Goal: Task Accomplishment & Management: Manage account settings

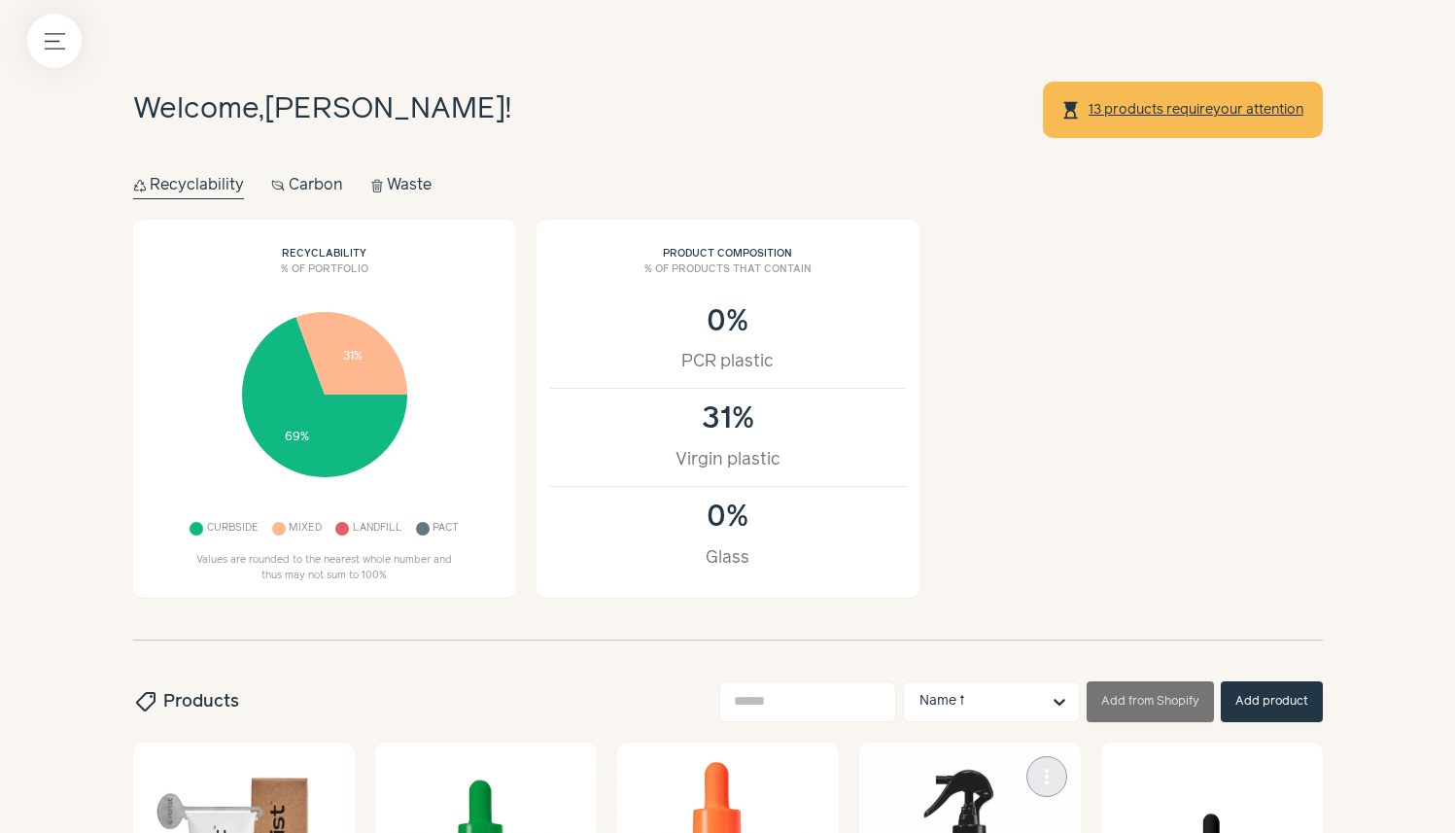
scroll to position [616, 0]
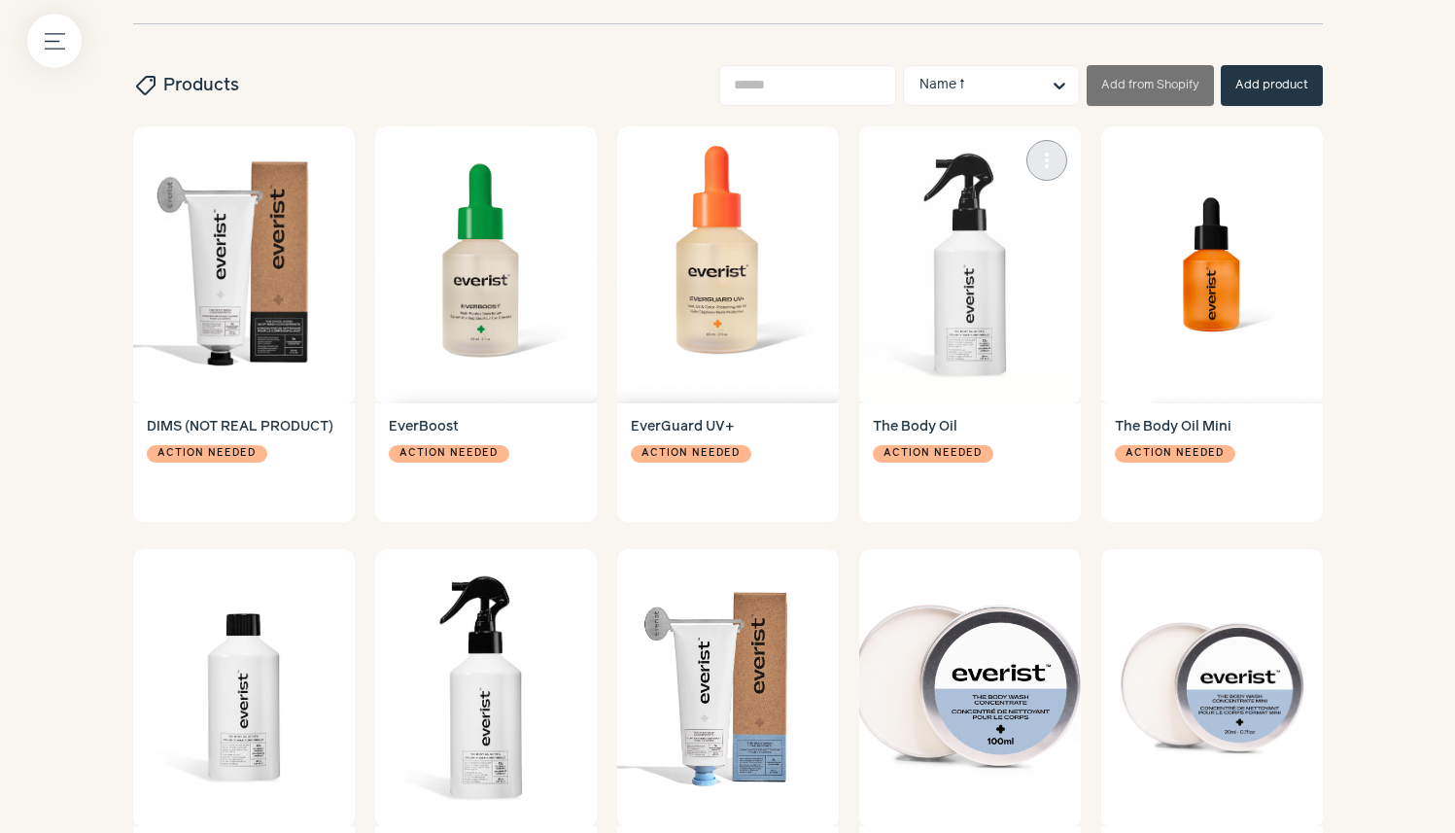
click at [981, 327] on img at bounding box center [970, 264] width 222 height 277
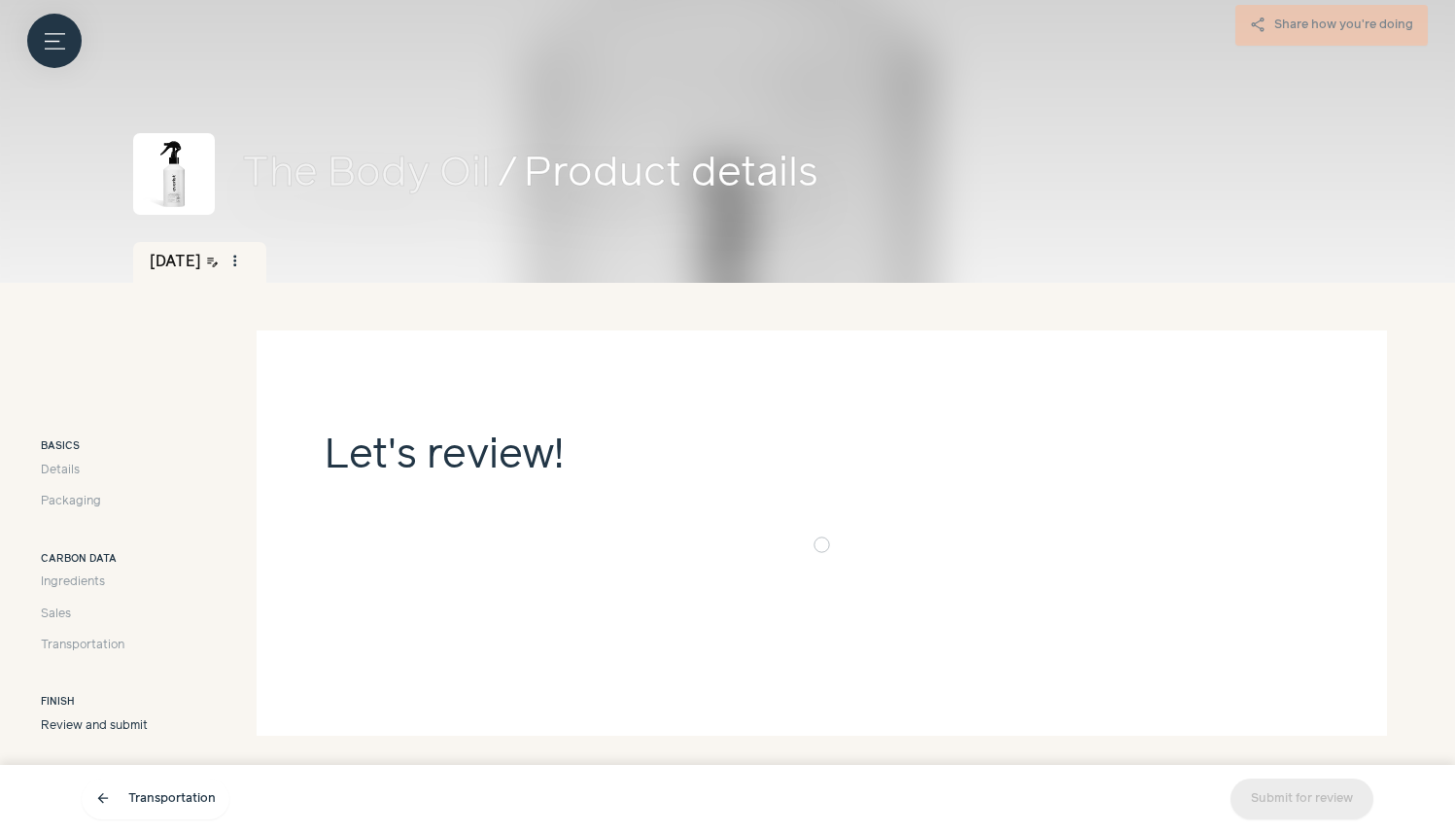
scroll to position [33, 0]
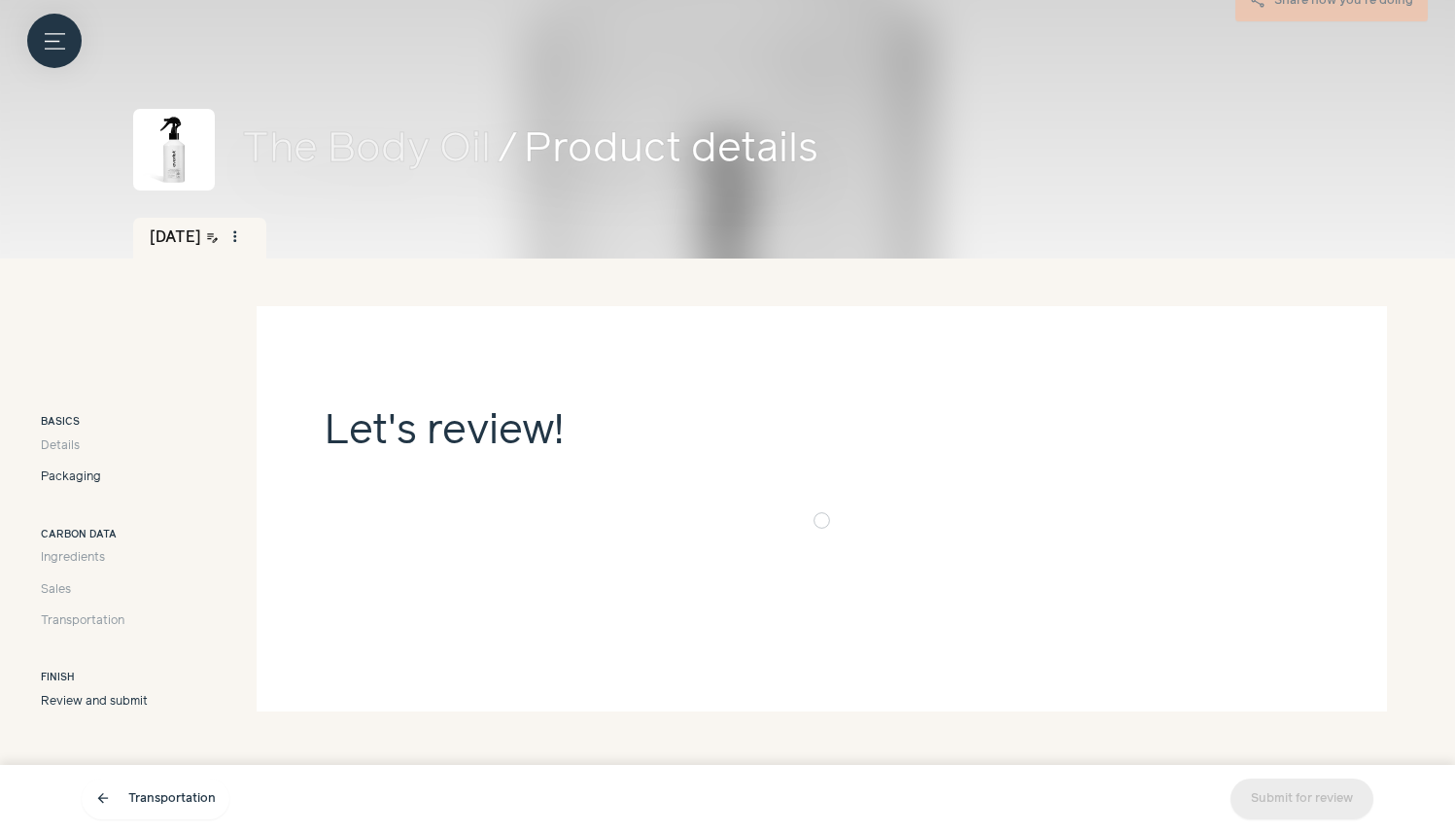
click at [68, 477] on span "Packaging" at bounding box center [71, 477] width 60 height 17
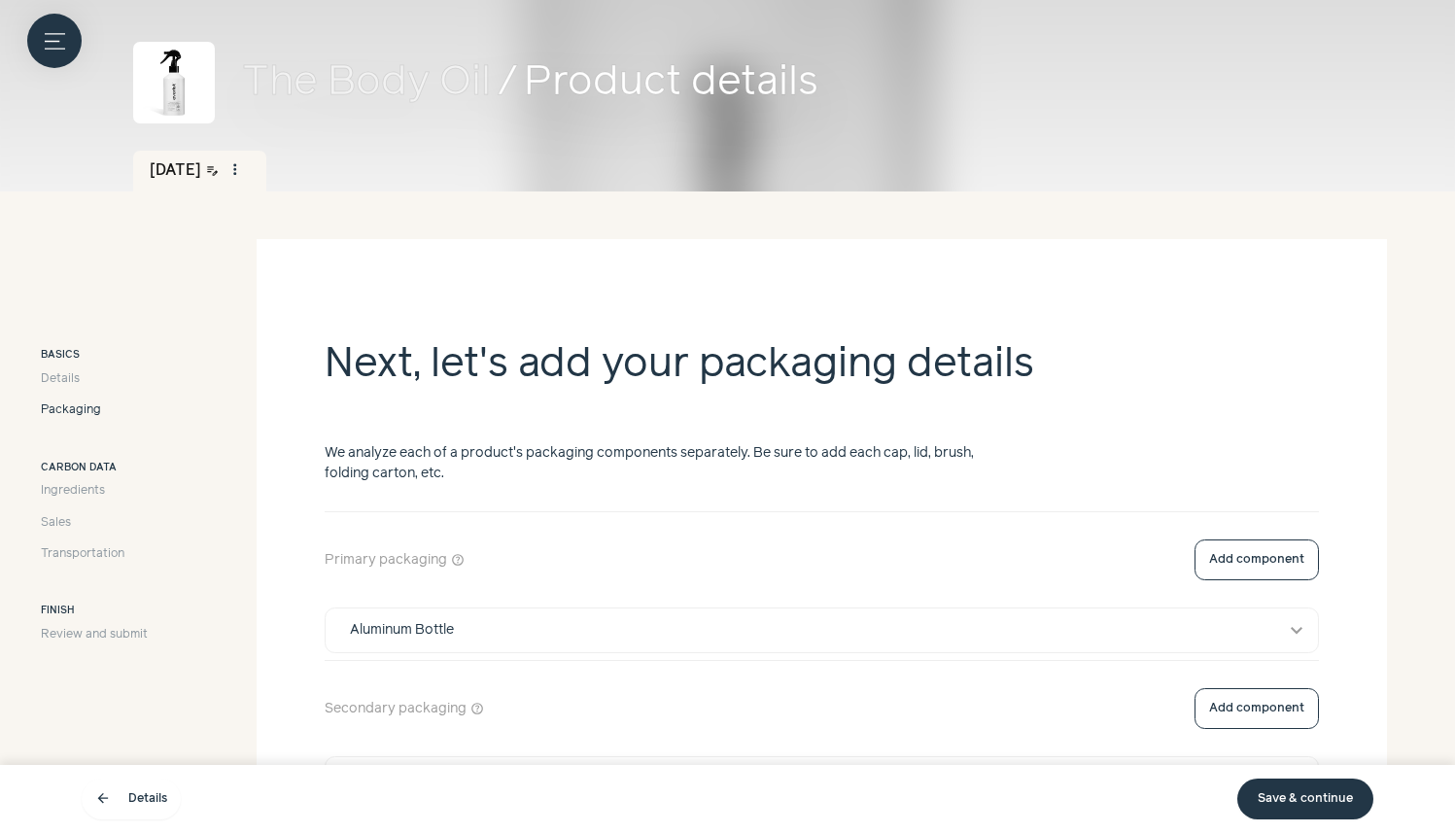
scroll to position [271, 0]
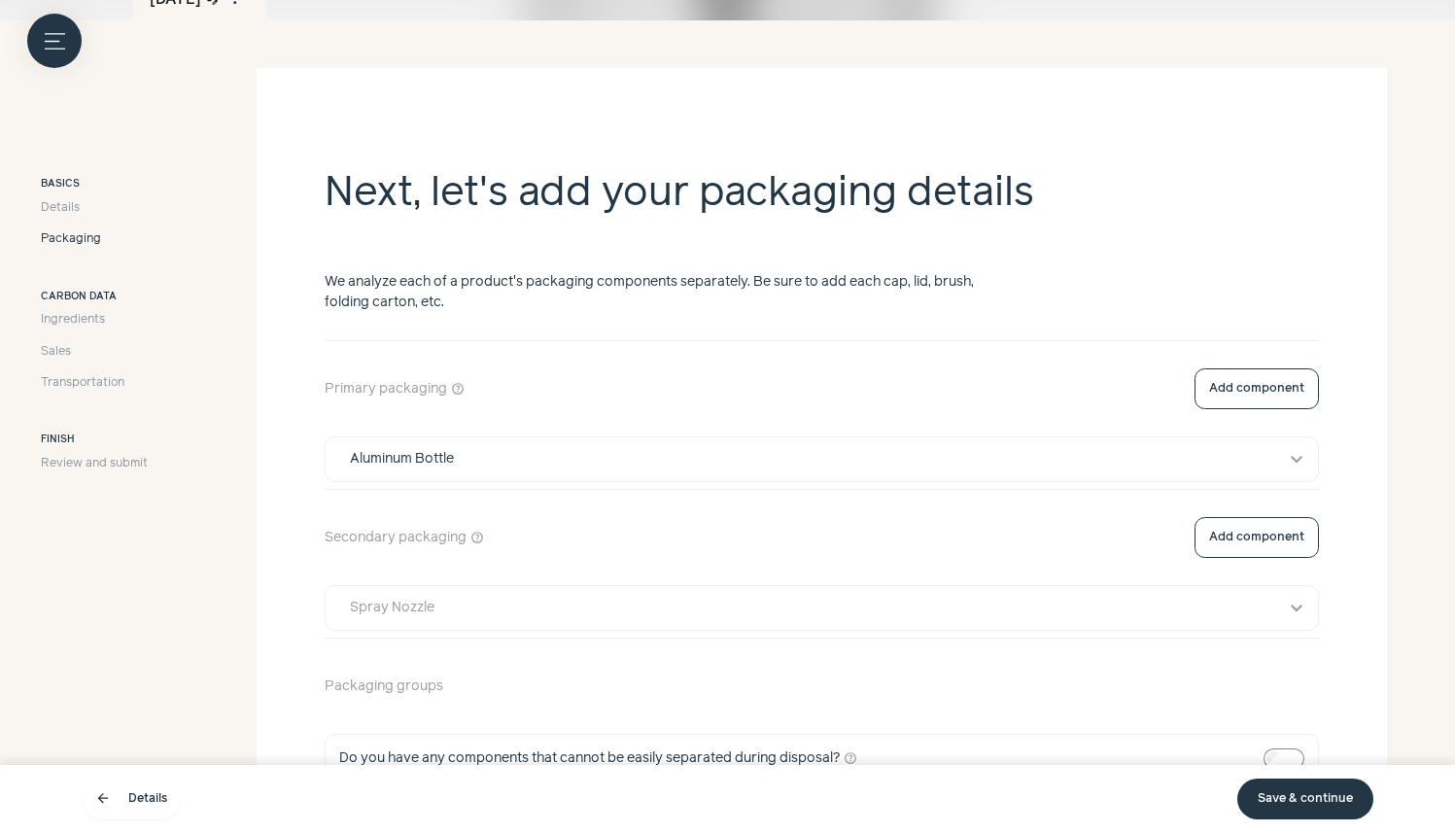
click at [442, 611] on div "Spray Nozzle" at bounding box center [803, 608] width 935 height 20
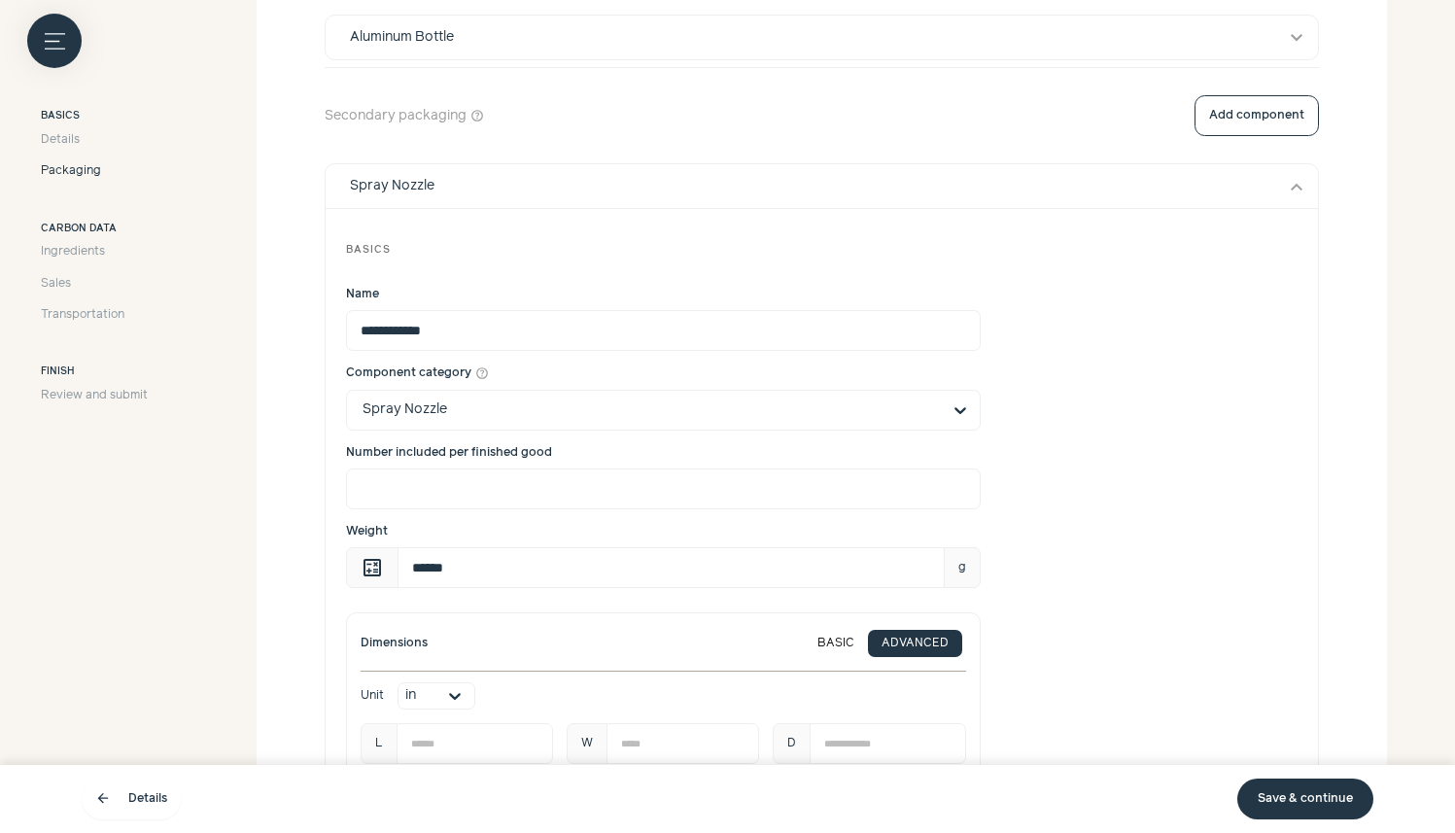
scroll to position [698, 0]
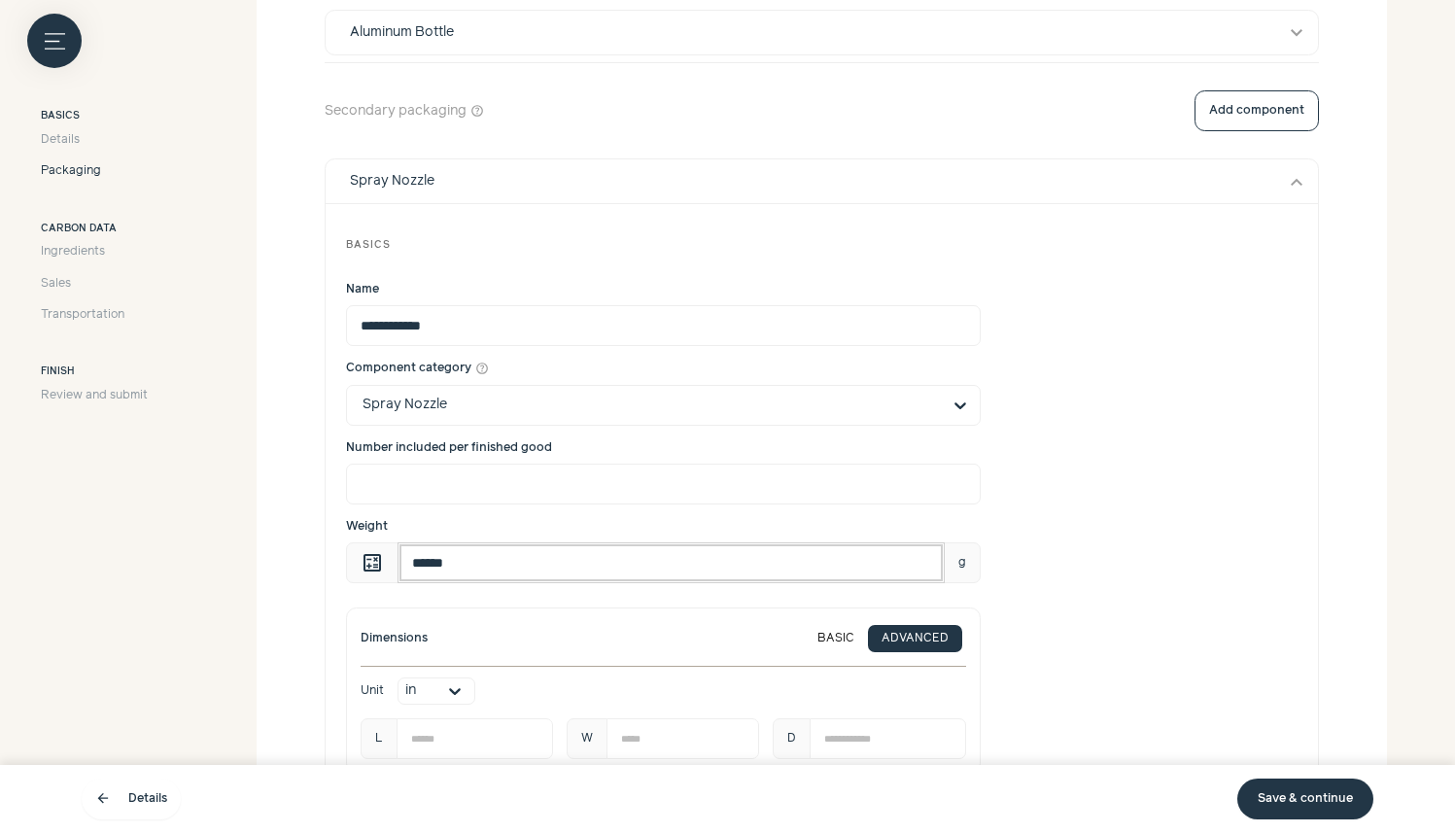
click at [494, 568] on input "******" at bounding box center [671, 562] width 547 height 41
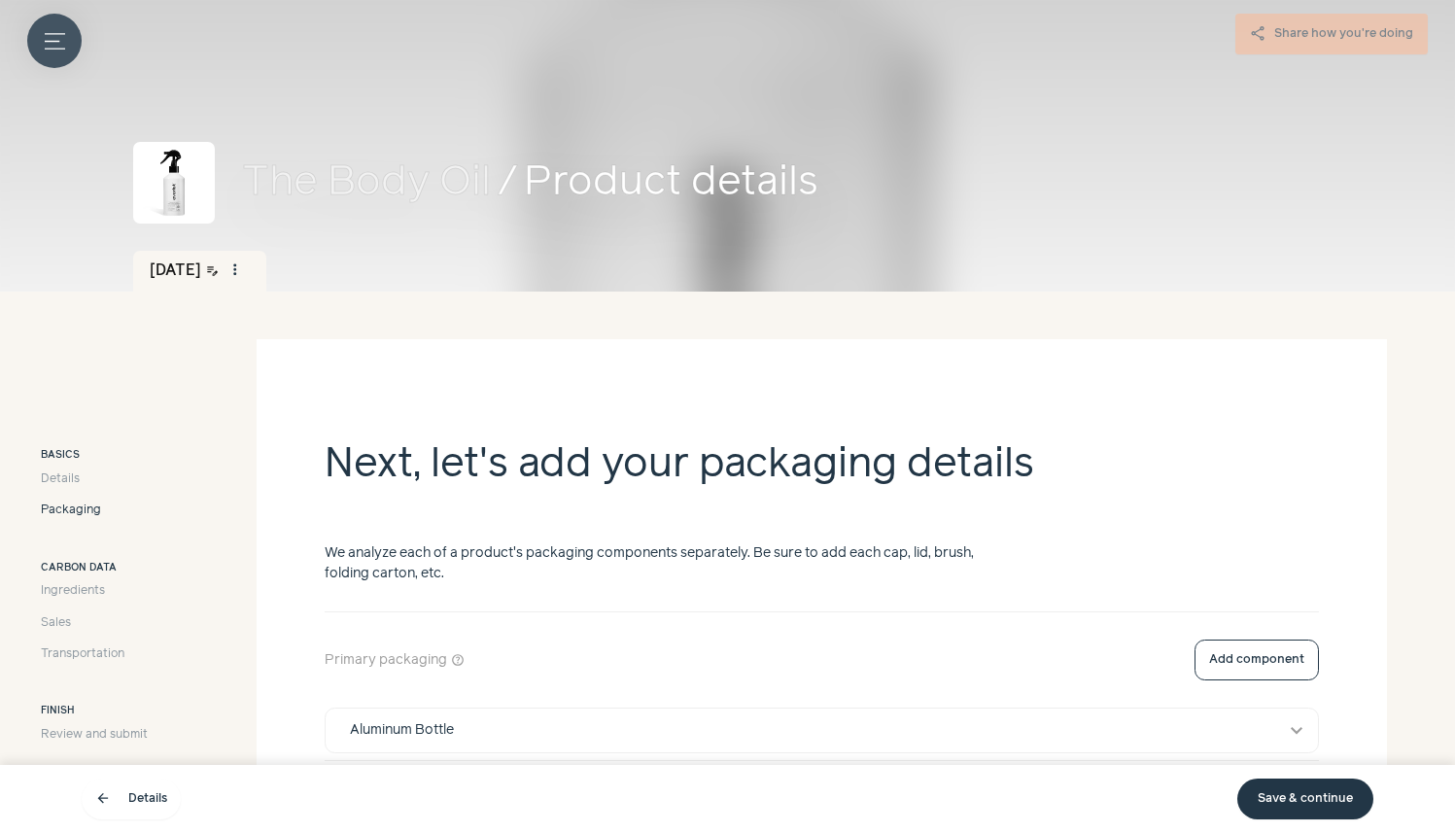
click at [45, 37] on icon "Menu button" at bounding box center [55, 41] width 20 height 20
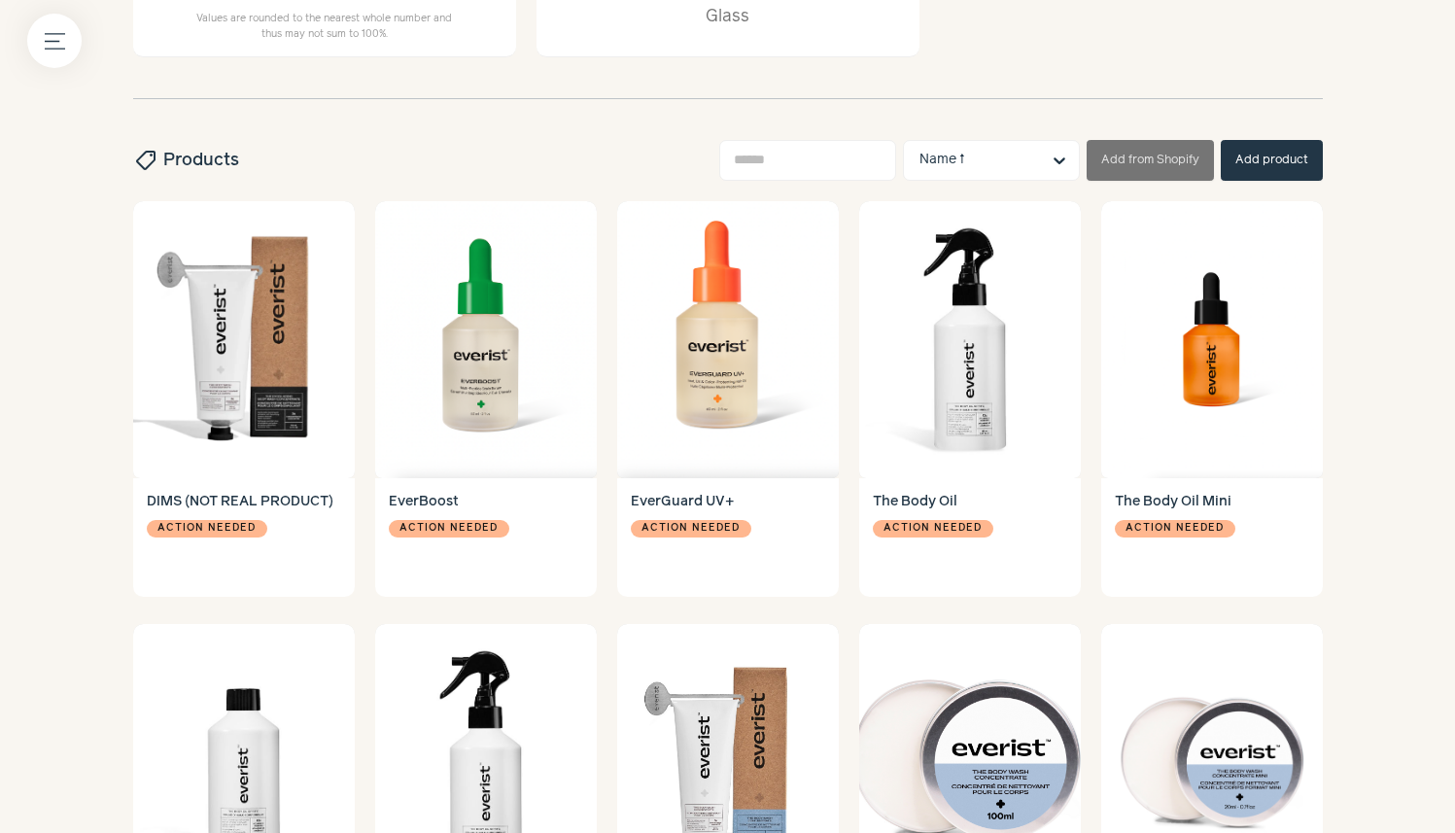
scroll to position [573, 0]
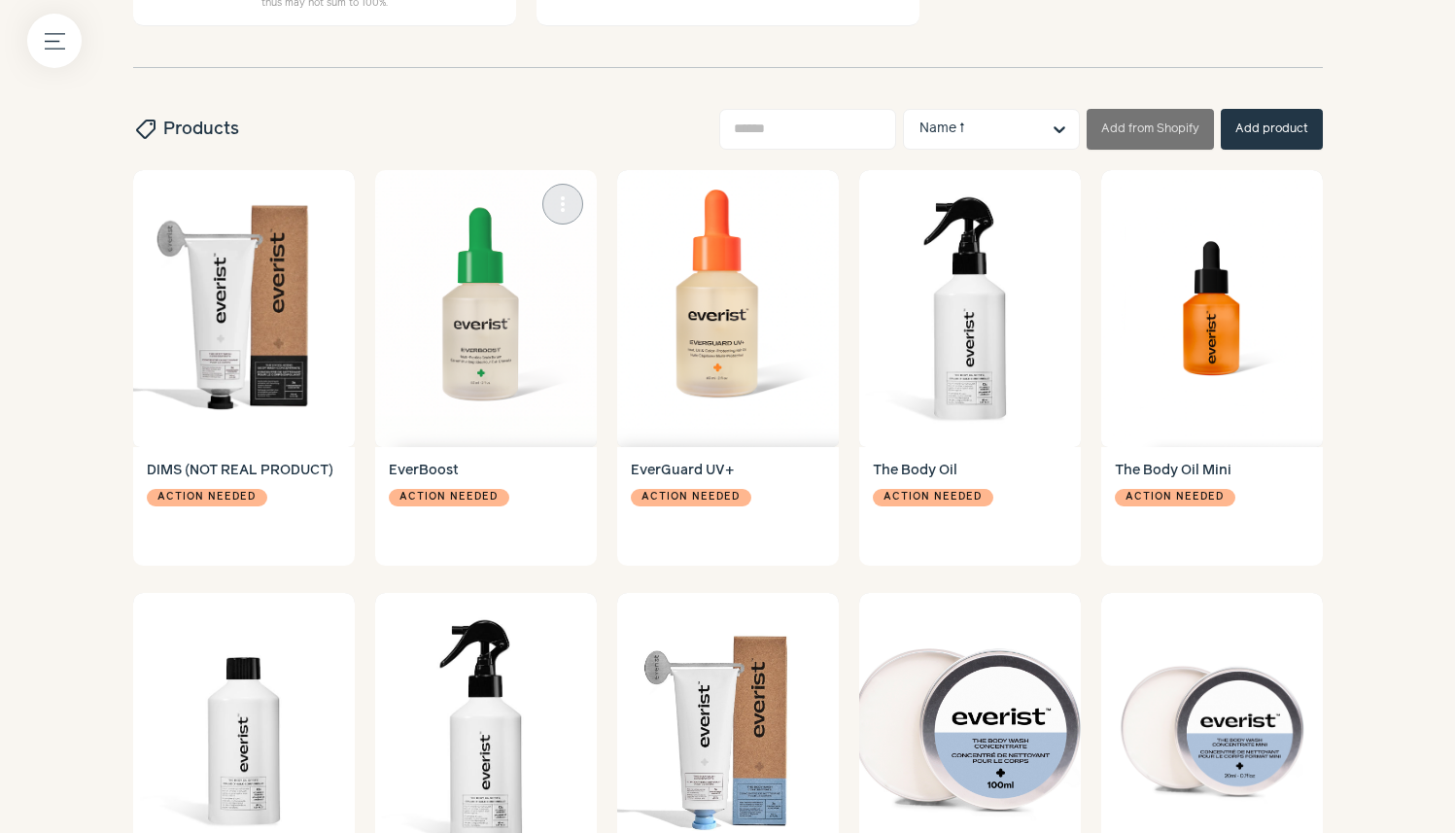
click at [475, 380] on img at bounding box center [486, 308] width 222 height 277
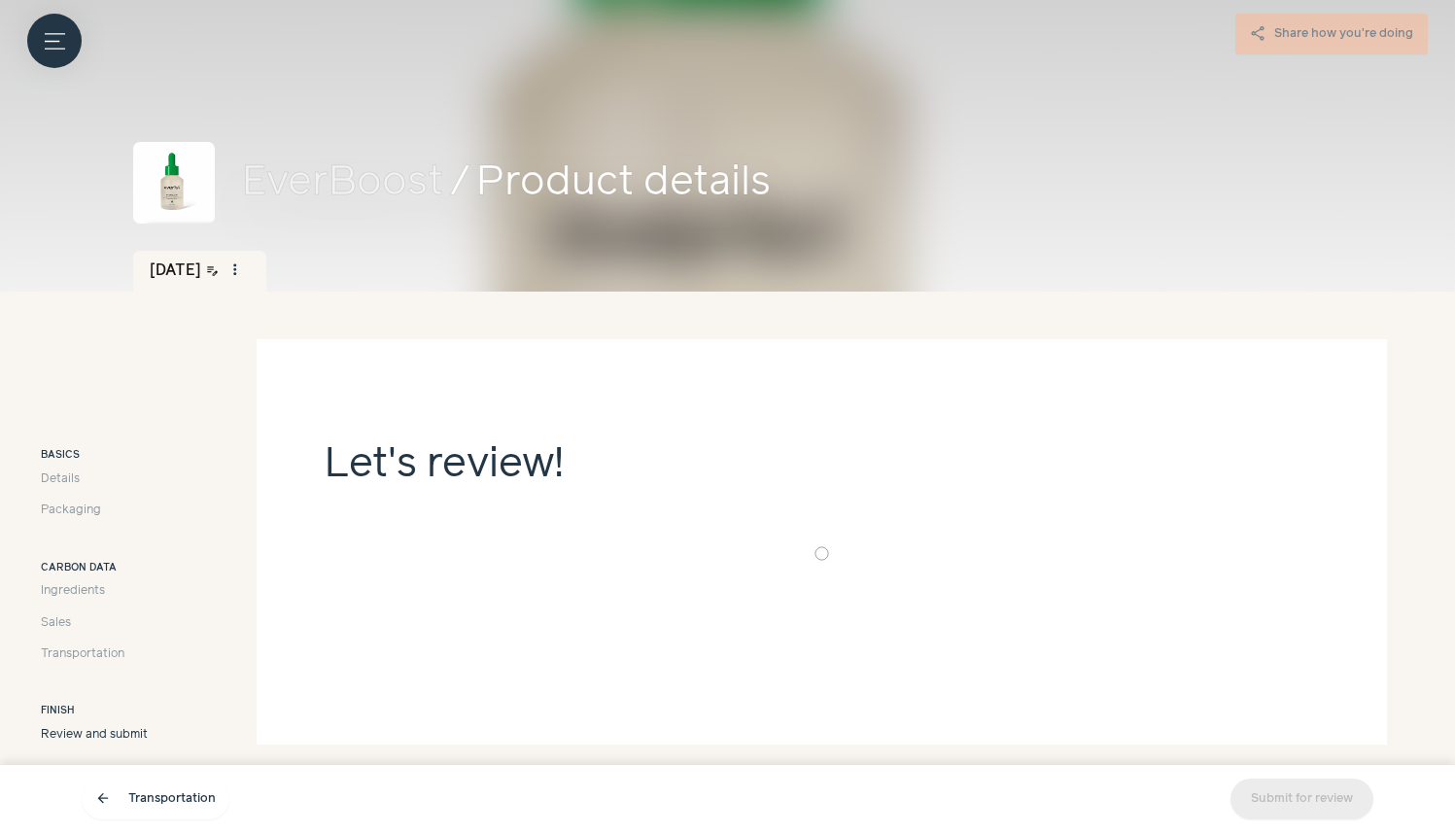
click at [63, 520] on div "Basics Details Packaging Carbon data Ingredients Sales Transportation Finish Re…" at bounding box center [94, 596] width 107 height 296
click at [61, 514] on span "Packaging" at bounding box center [71, 510] width 60 height 17
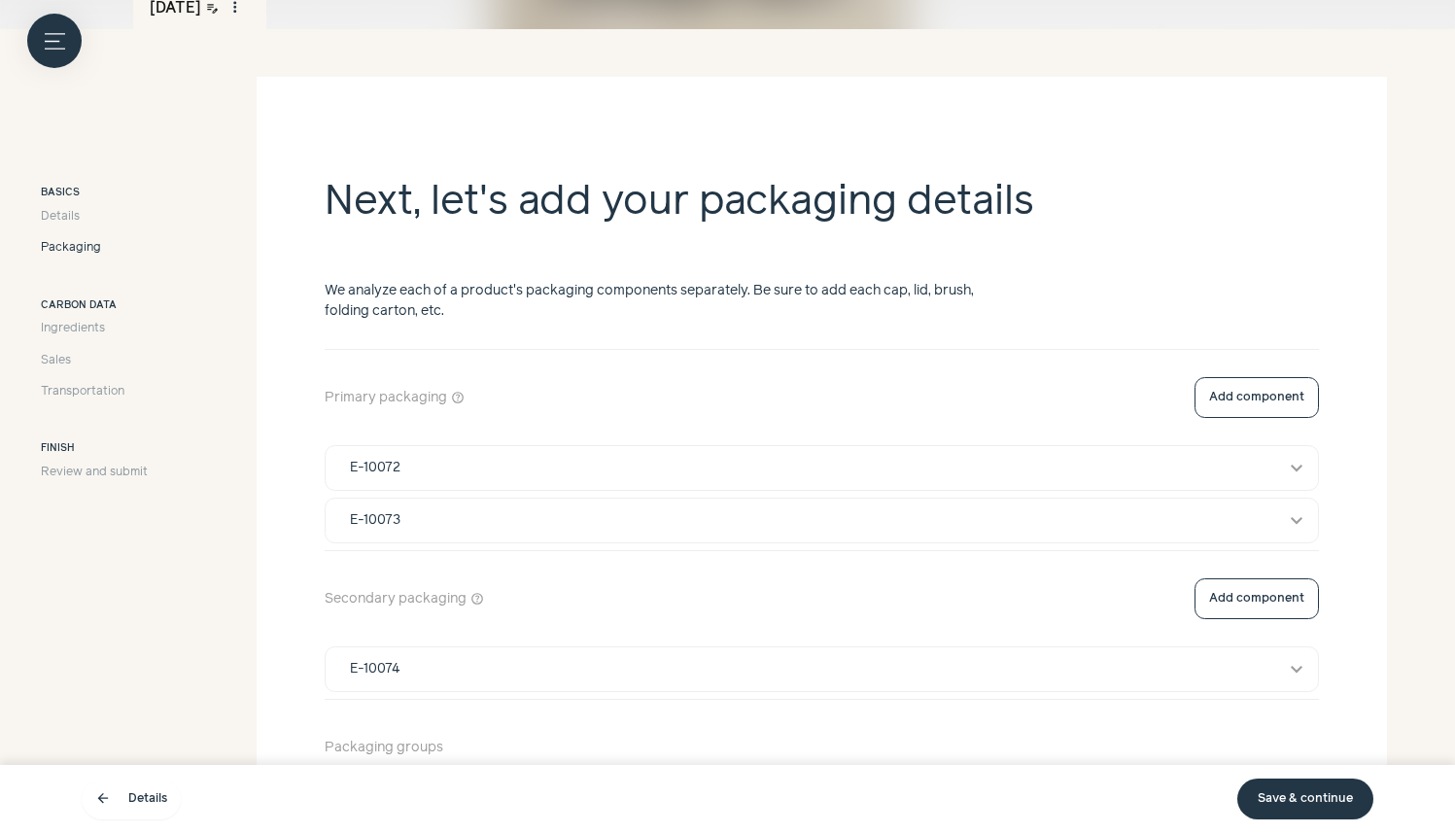
scroll to position [280, 0]
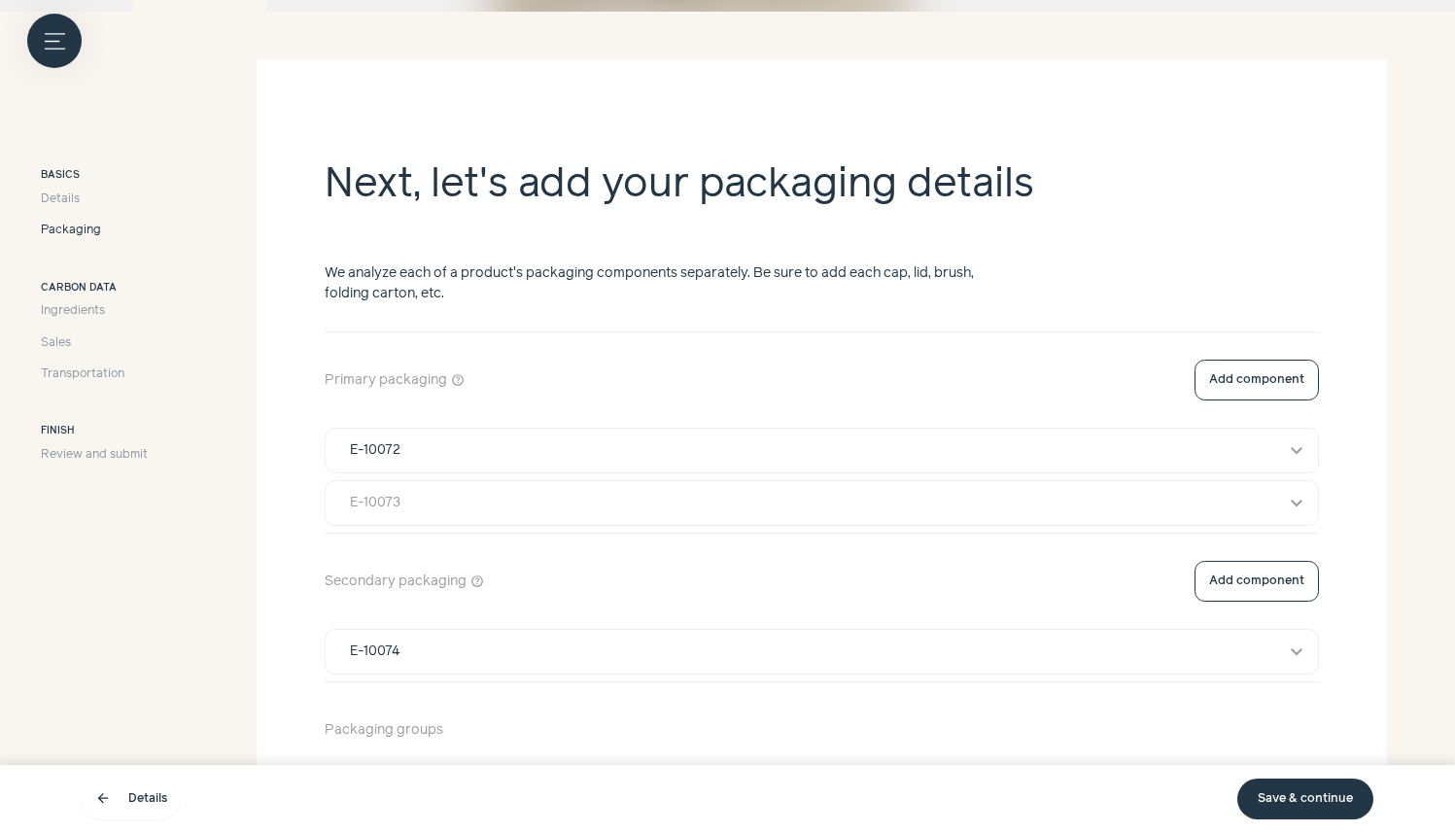
click at [505, 494] on div "E-10073" at bounding box center [803, 503] width 935 height 20
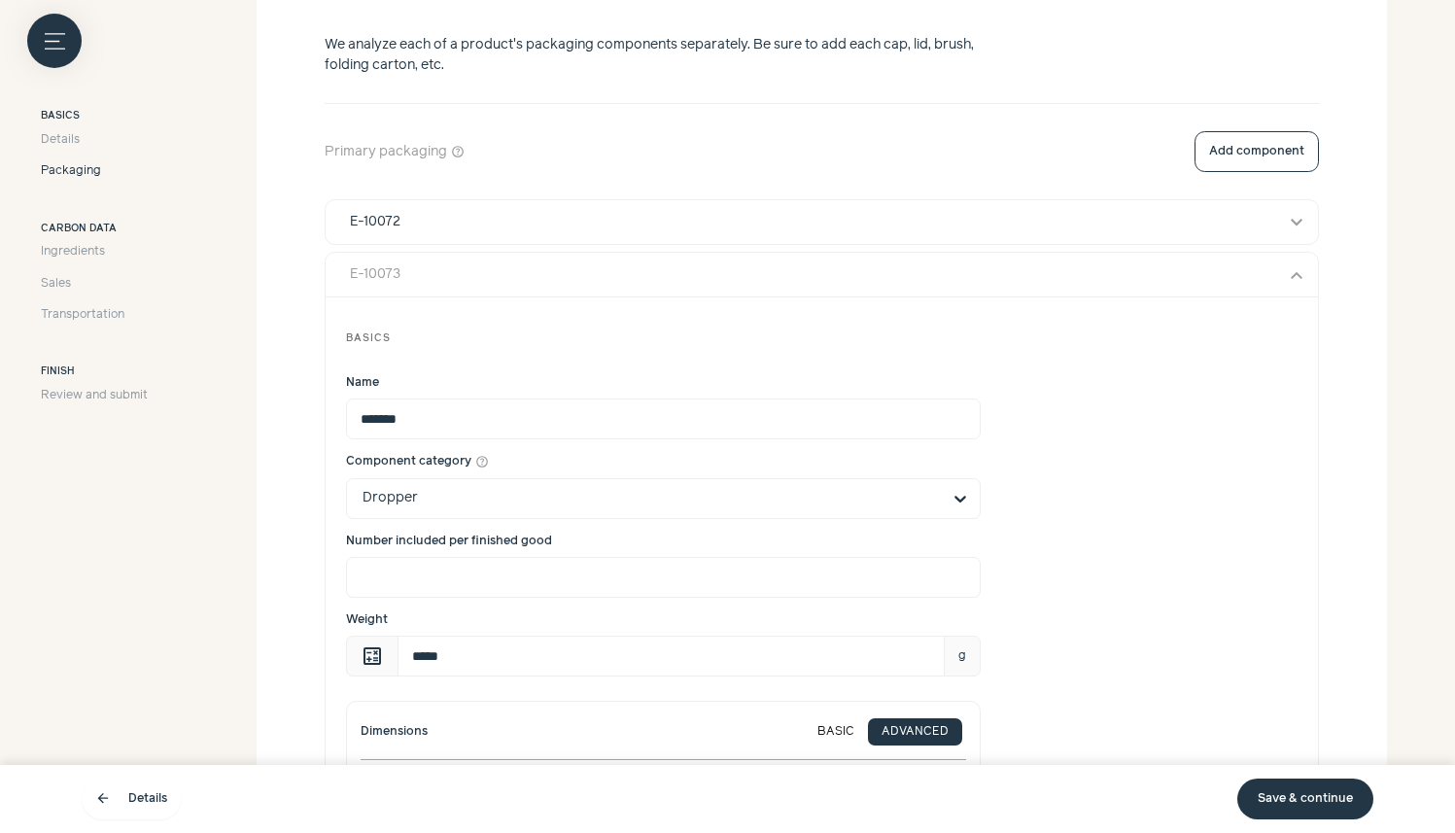
scroll to position [521, 0]
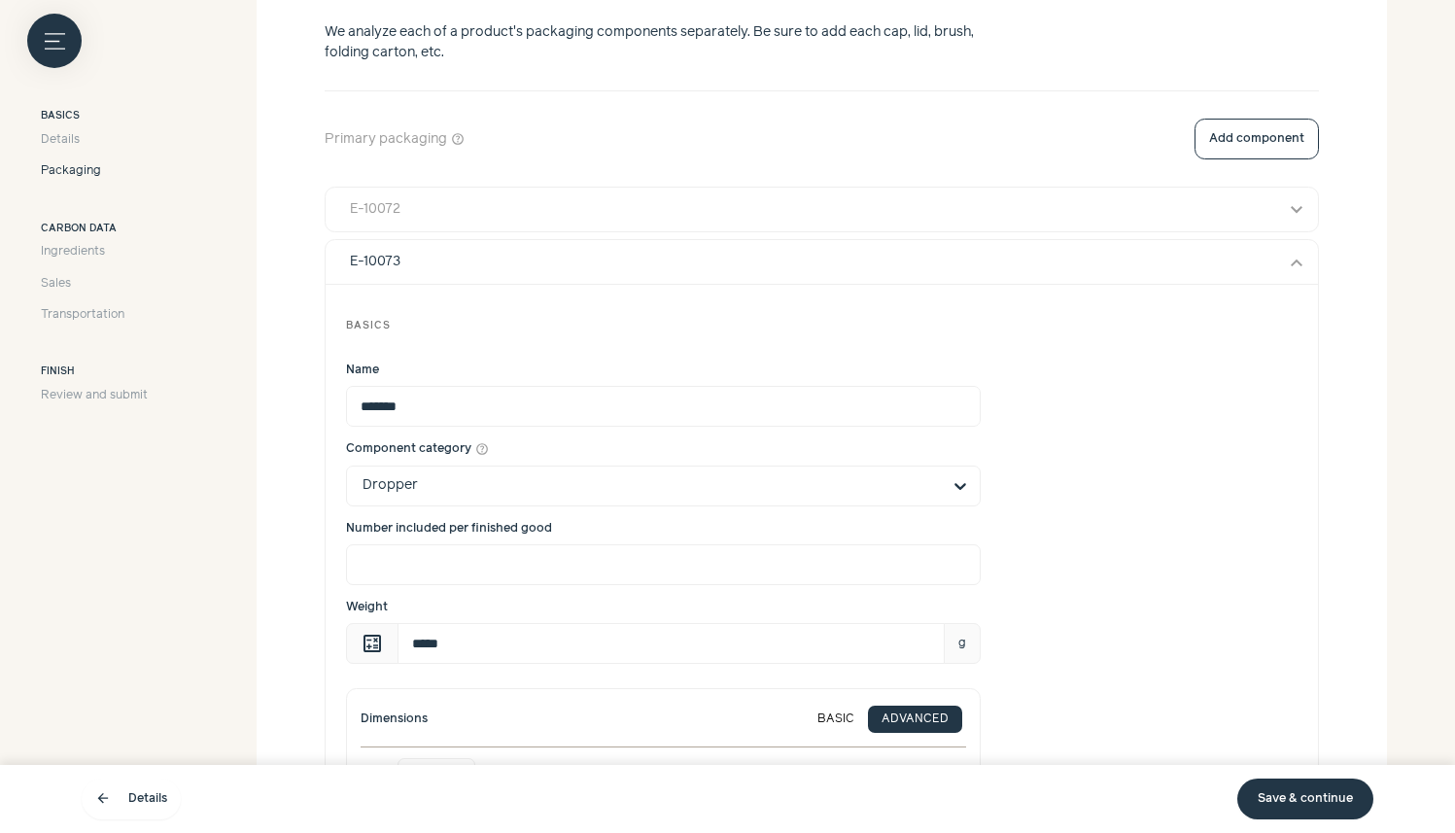
click at [471, 216] on div "E-10072" at bounding box center [803, 209] width 935 height 20
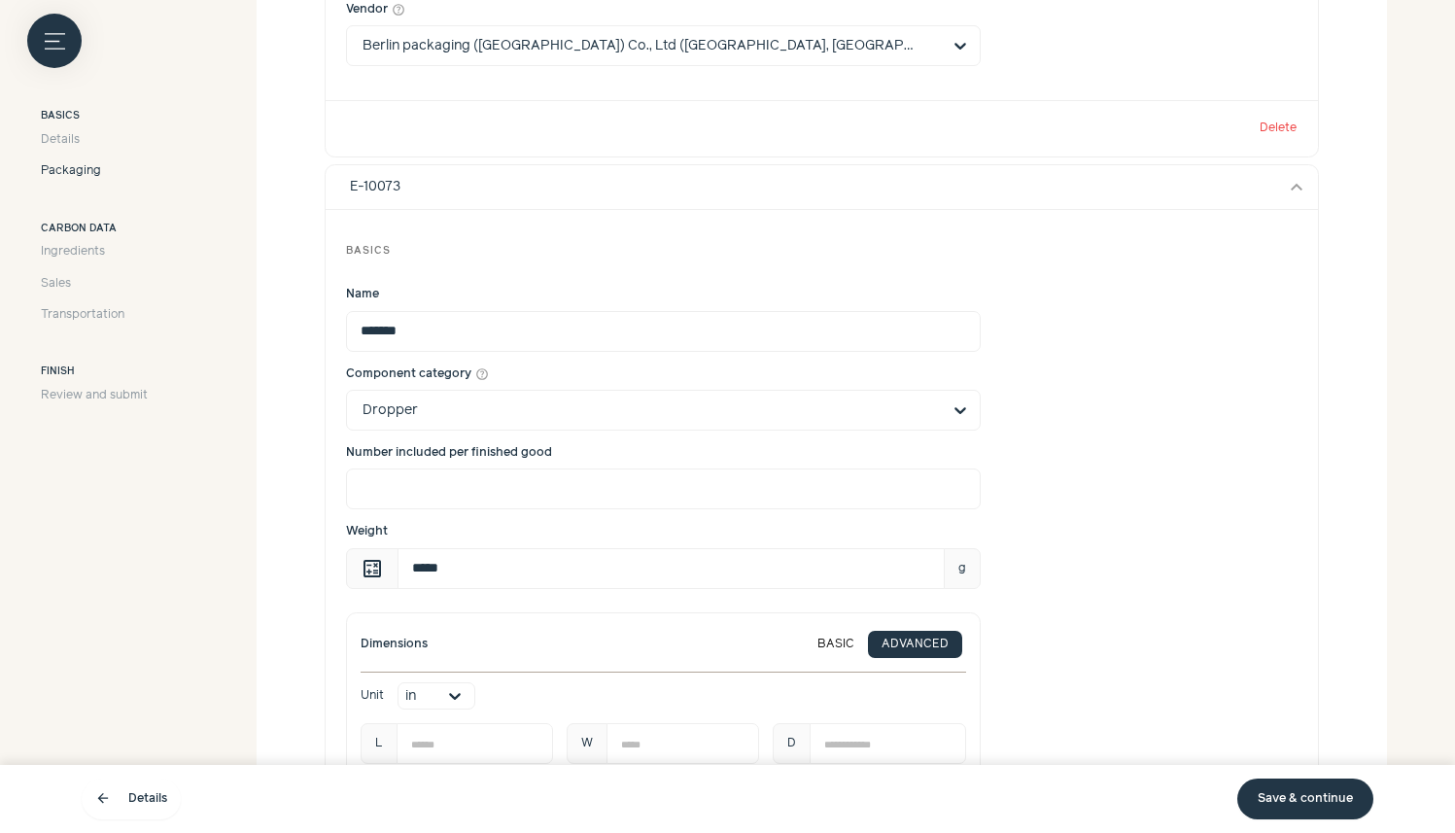
scroll to position [1891, 0]
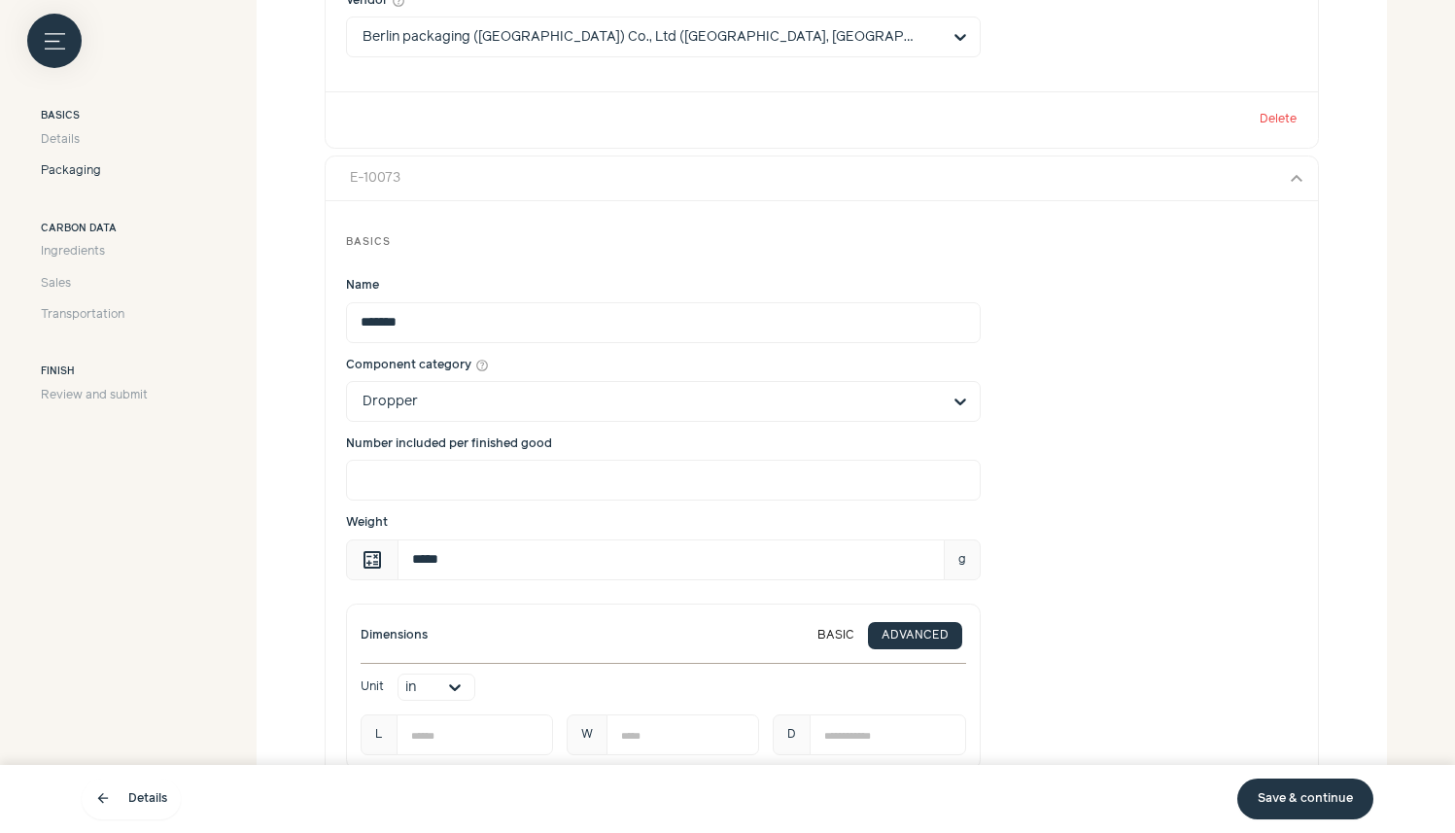
click at [435, 165] on button "E-10073 expand_more" at bounding box center [822, 178] width 992 height 45
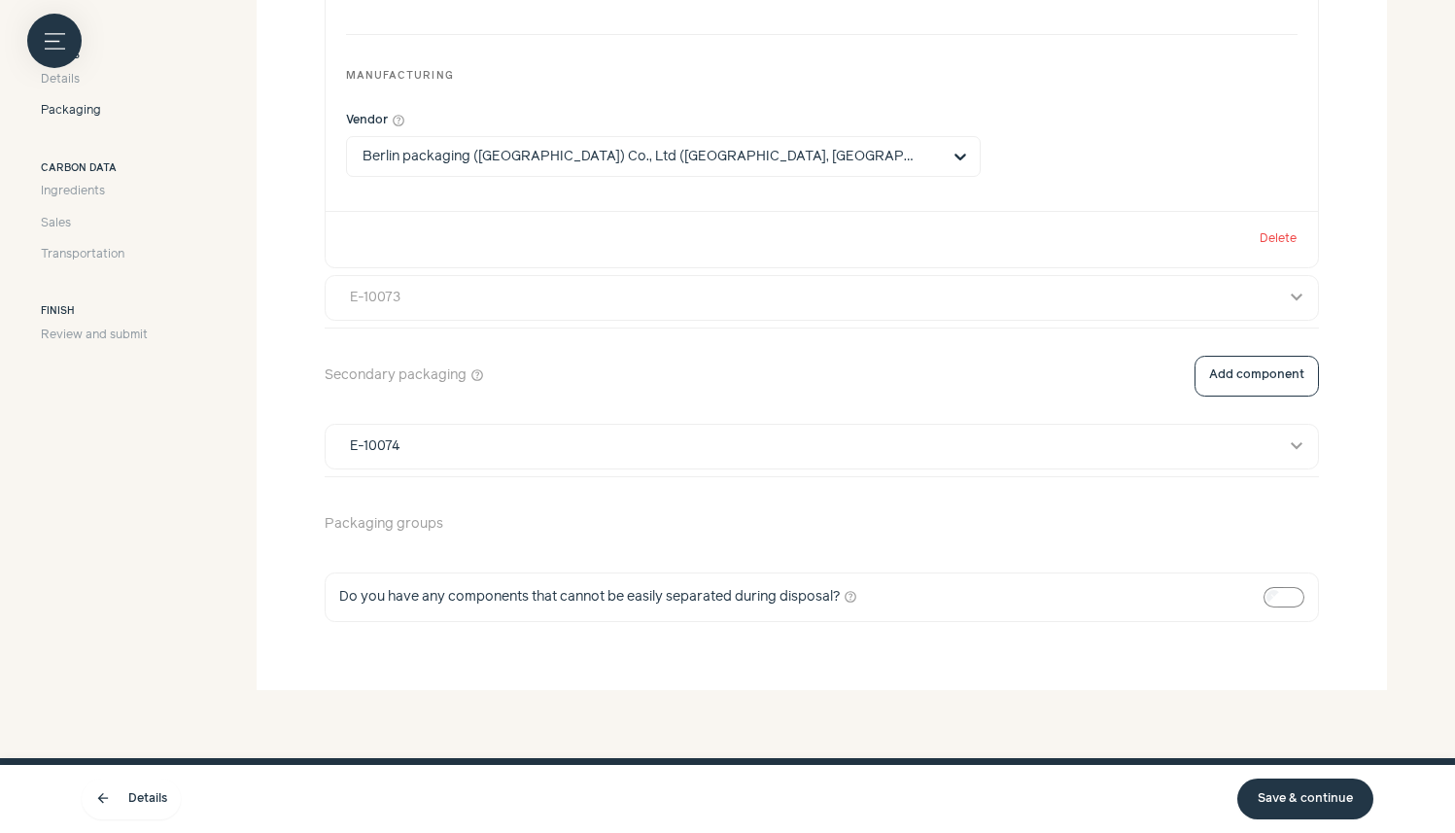
scroll to position [1750, 0]
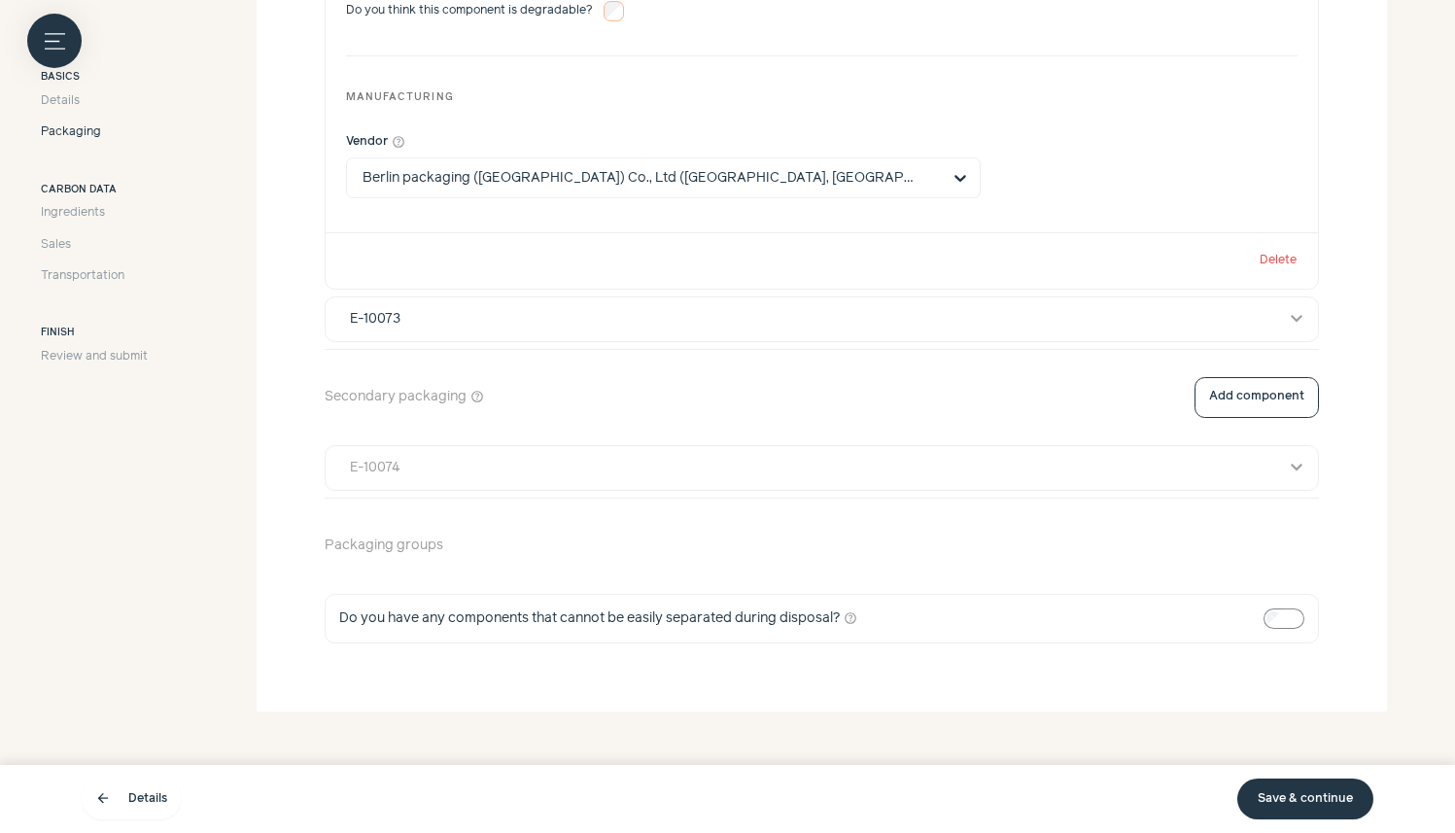
click at [388, 449] on button "E-10074 expand_more" at bounding box center [822, 468] width 992 height 44
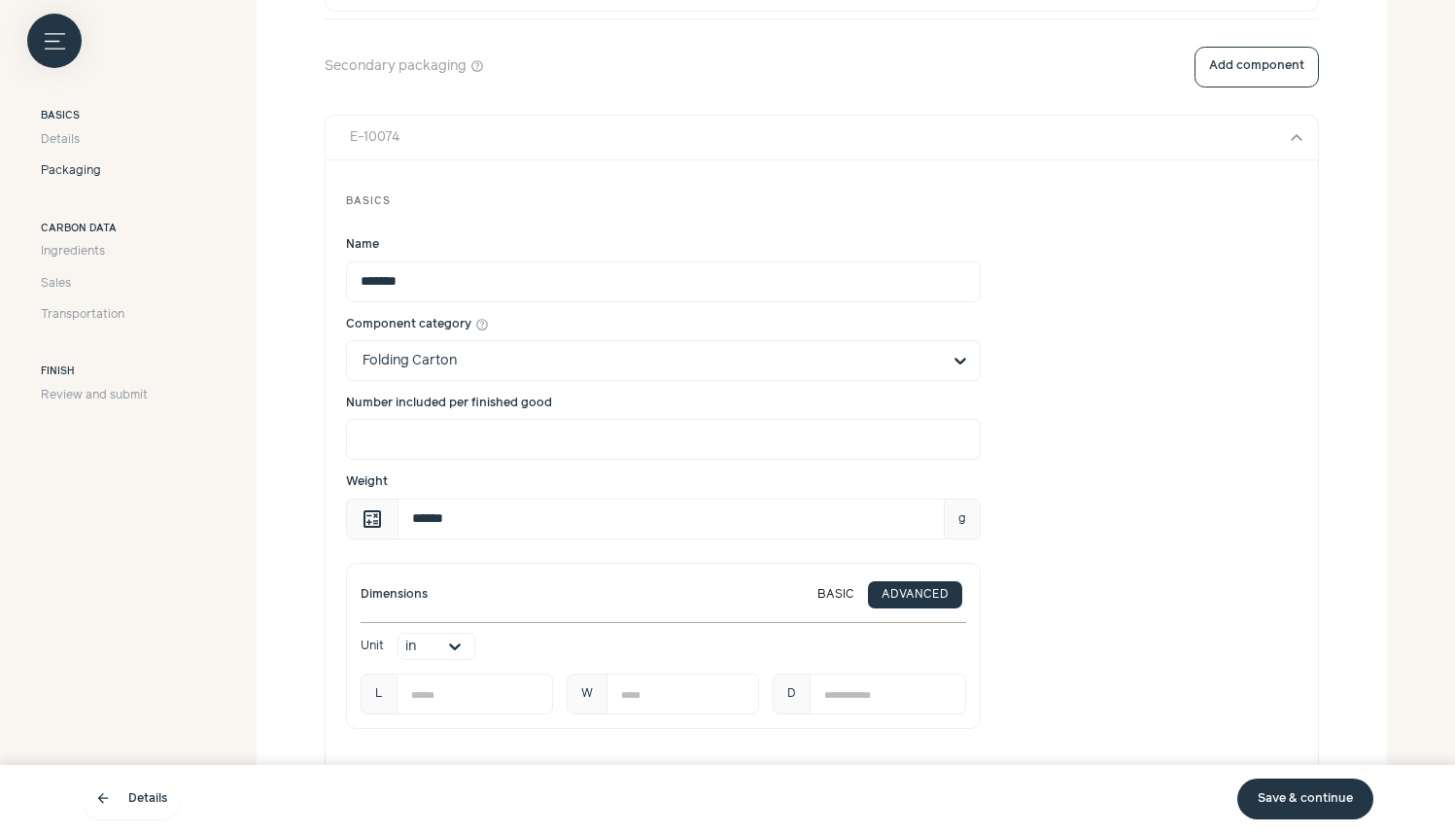
scroll to position [2042, 0]
